Goal: Information Seeking & Learning: Check status

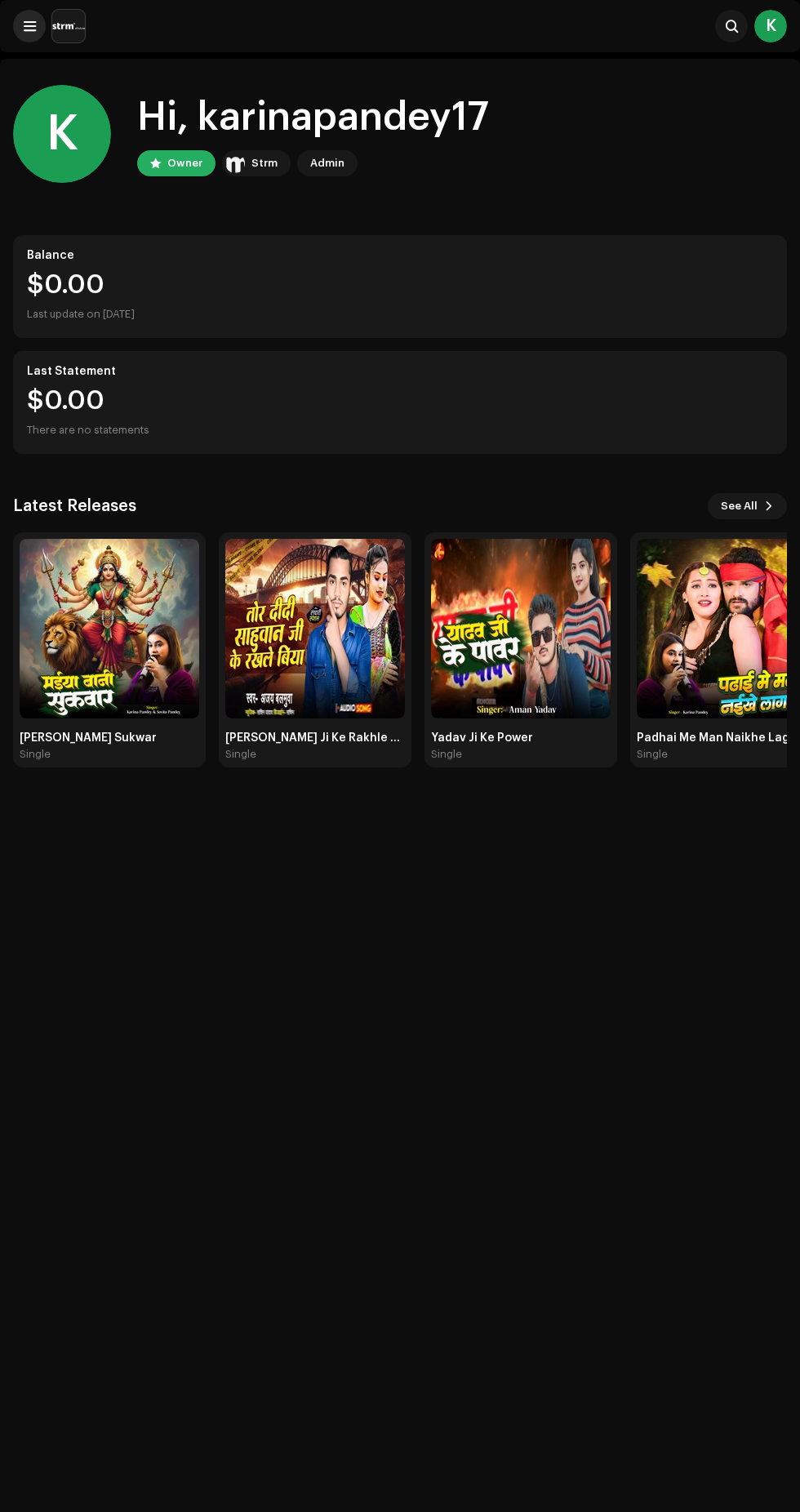
click at [29, 22] on span at bounding box center [29, 25] width 13 height 13
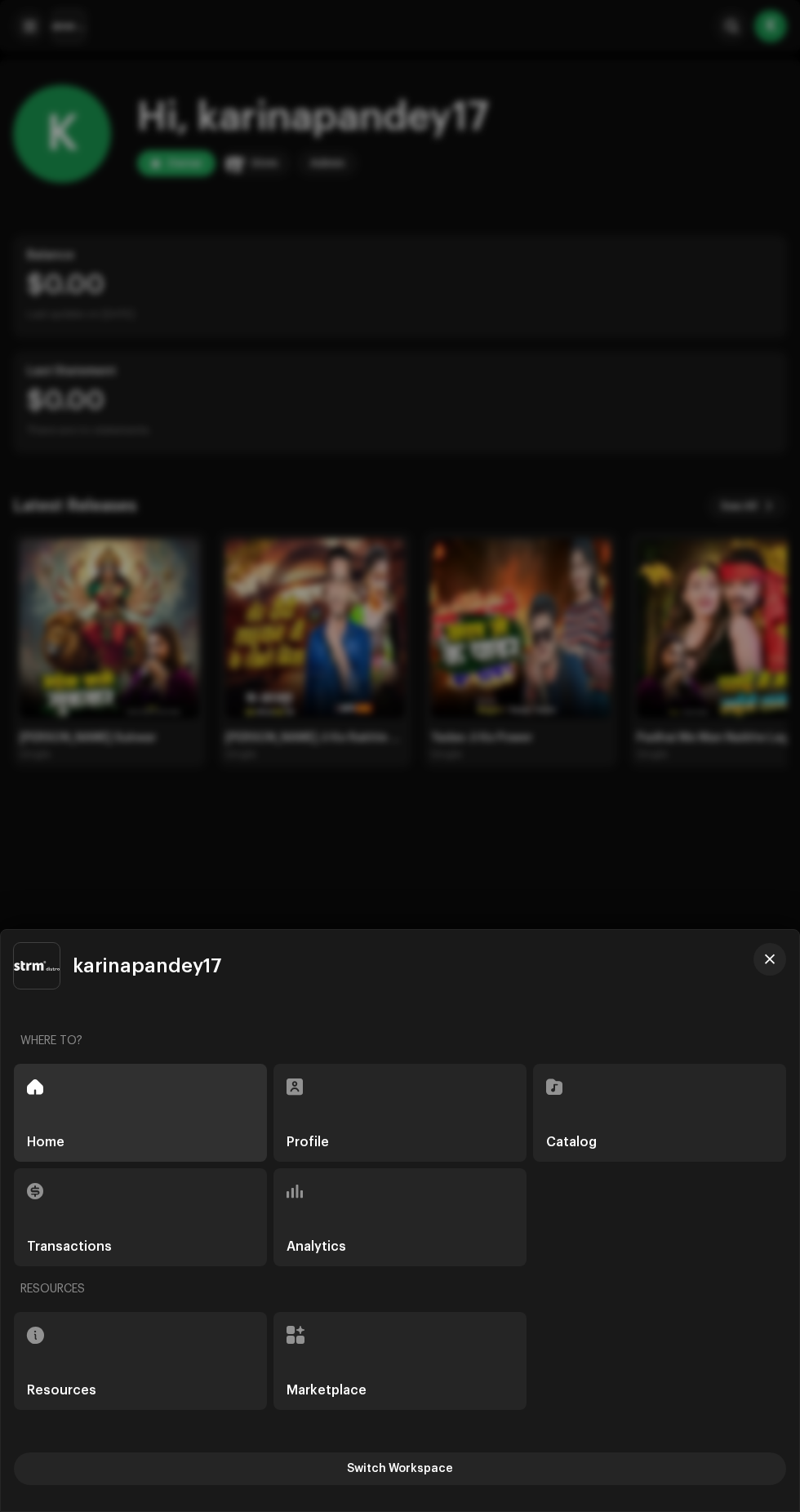
click at [652, 846] on div at bounding box center [400, 756] width 800 height 1512
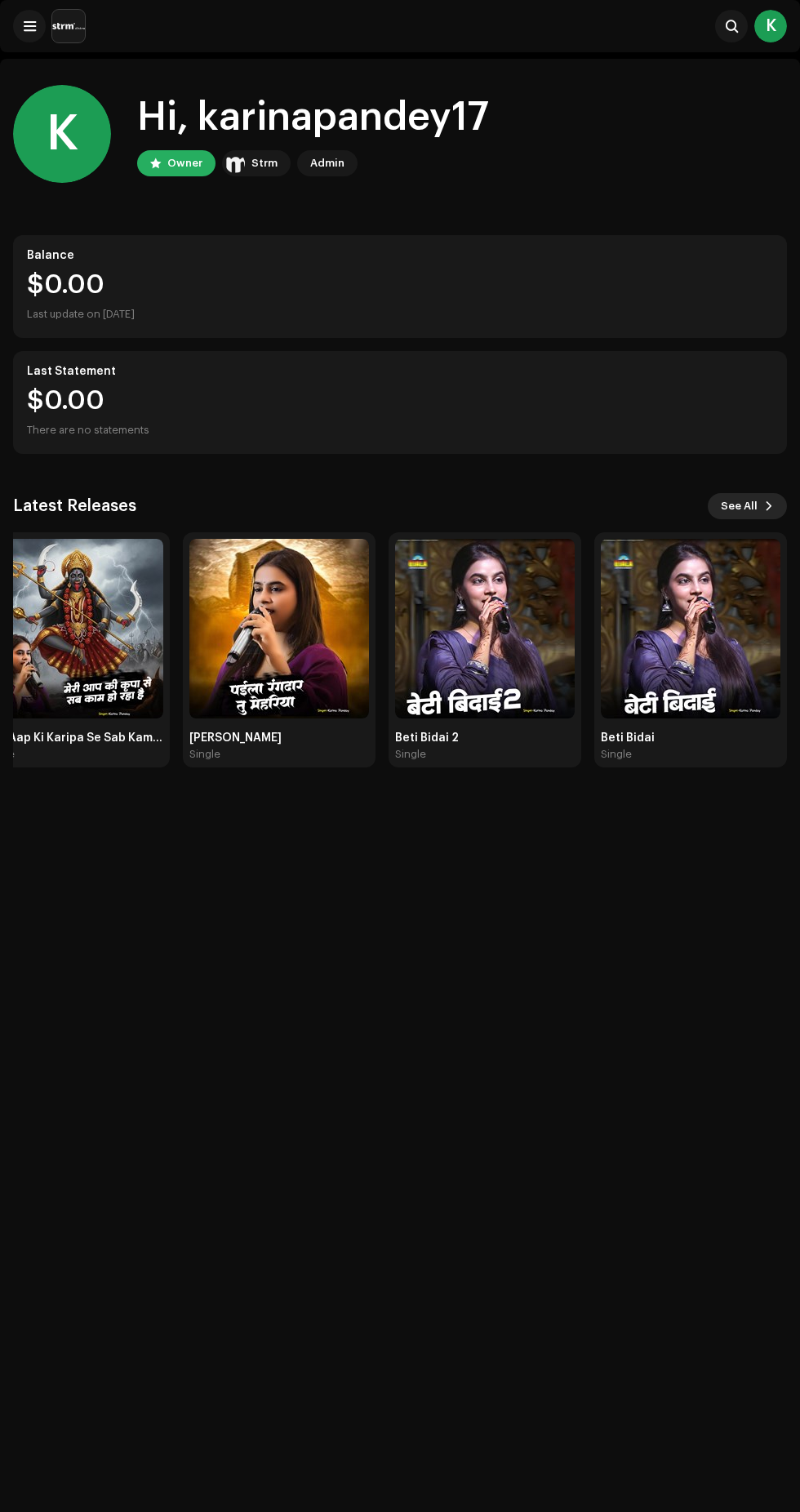
click at [740, 505] on span "See All" at bounding box center [740, 507] width 37 height 33
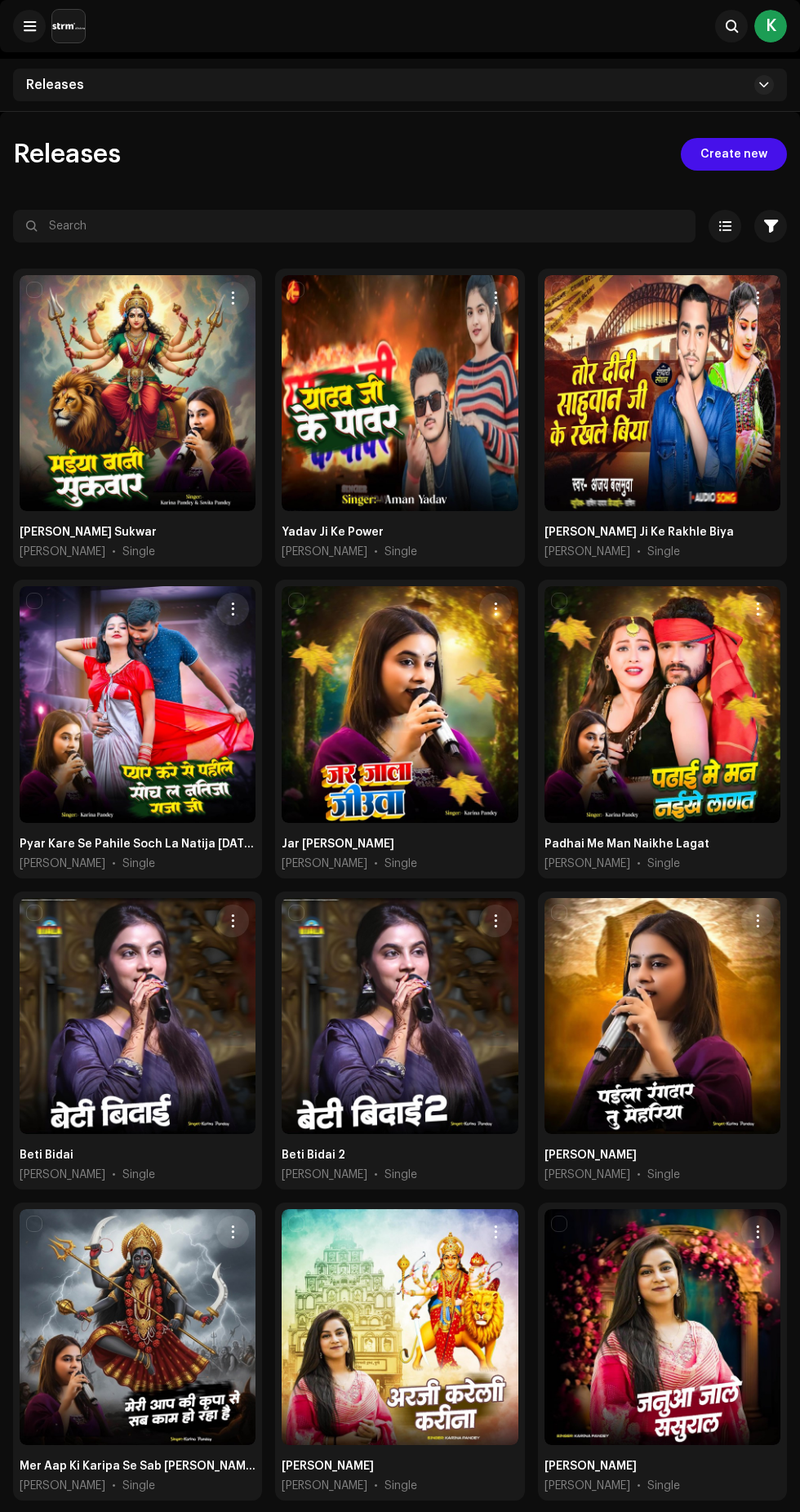
click at [58, 35] on img at bounding box center [69, 26] width 33 height 33
click at [30, 26] on span at bounding box center [29, 25] width 13 height 13
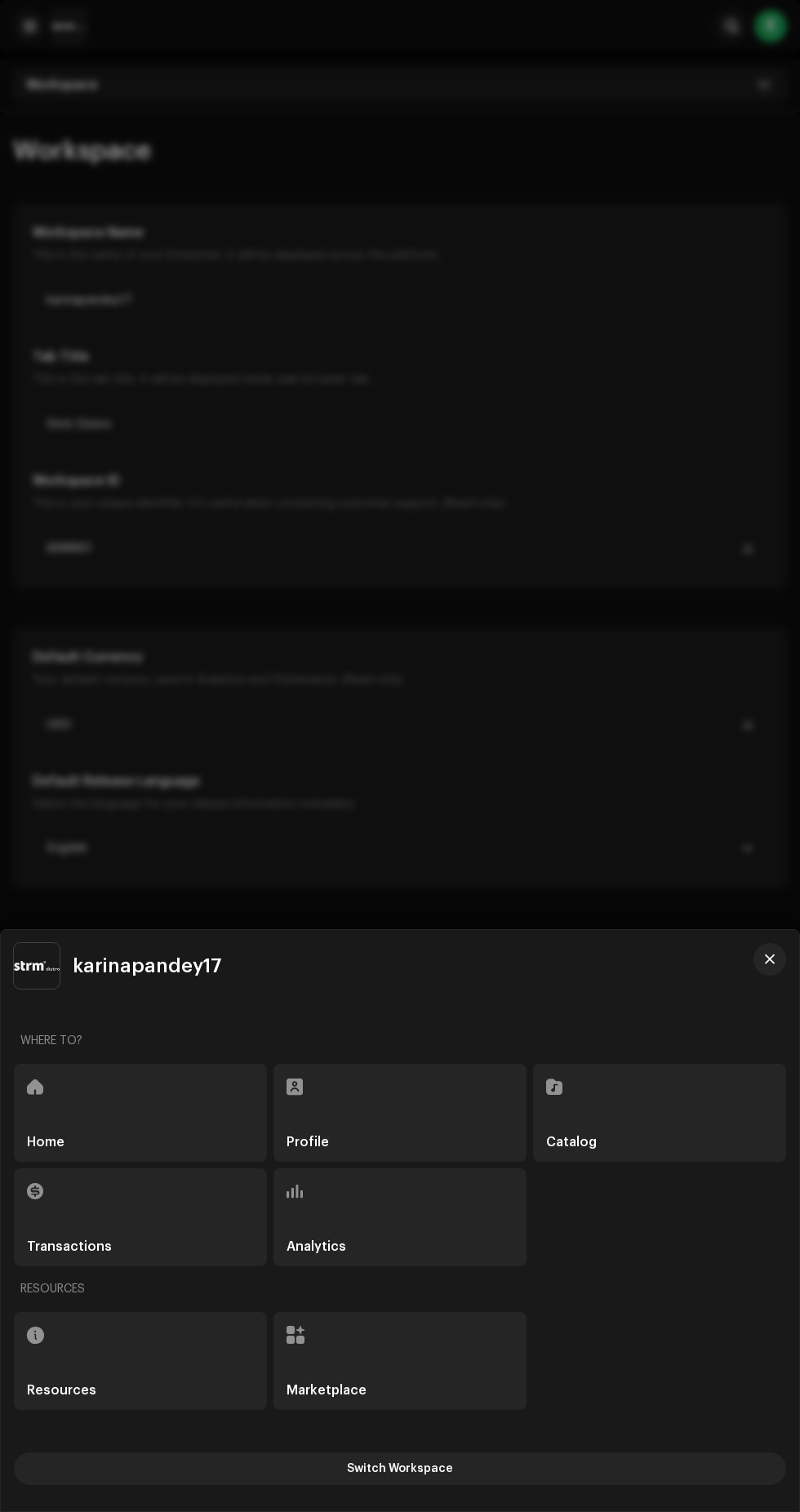
click at [302, 1202] on div at bounding box center [295, 1191] width 17 height 19
